Goal: Task Accomplishment & Management: Complete application form

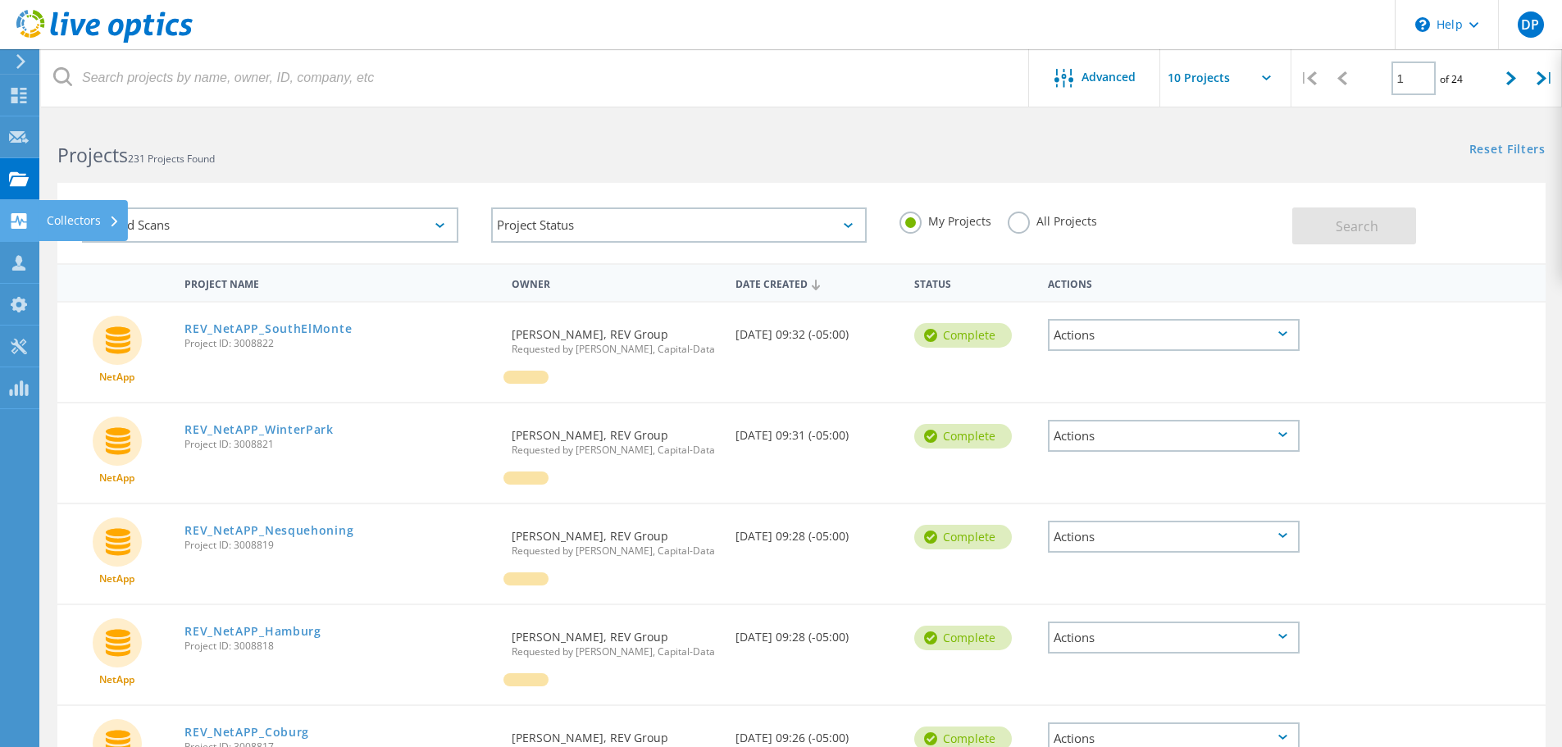
click at [10, 224] on icon at bounding box center [19, 221] width 20 height 16
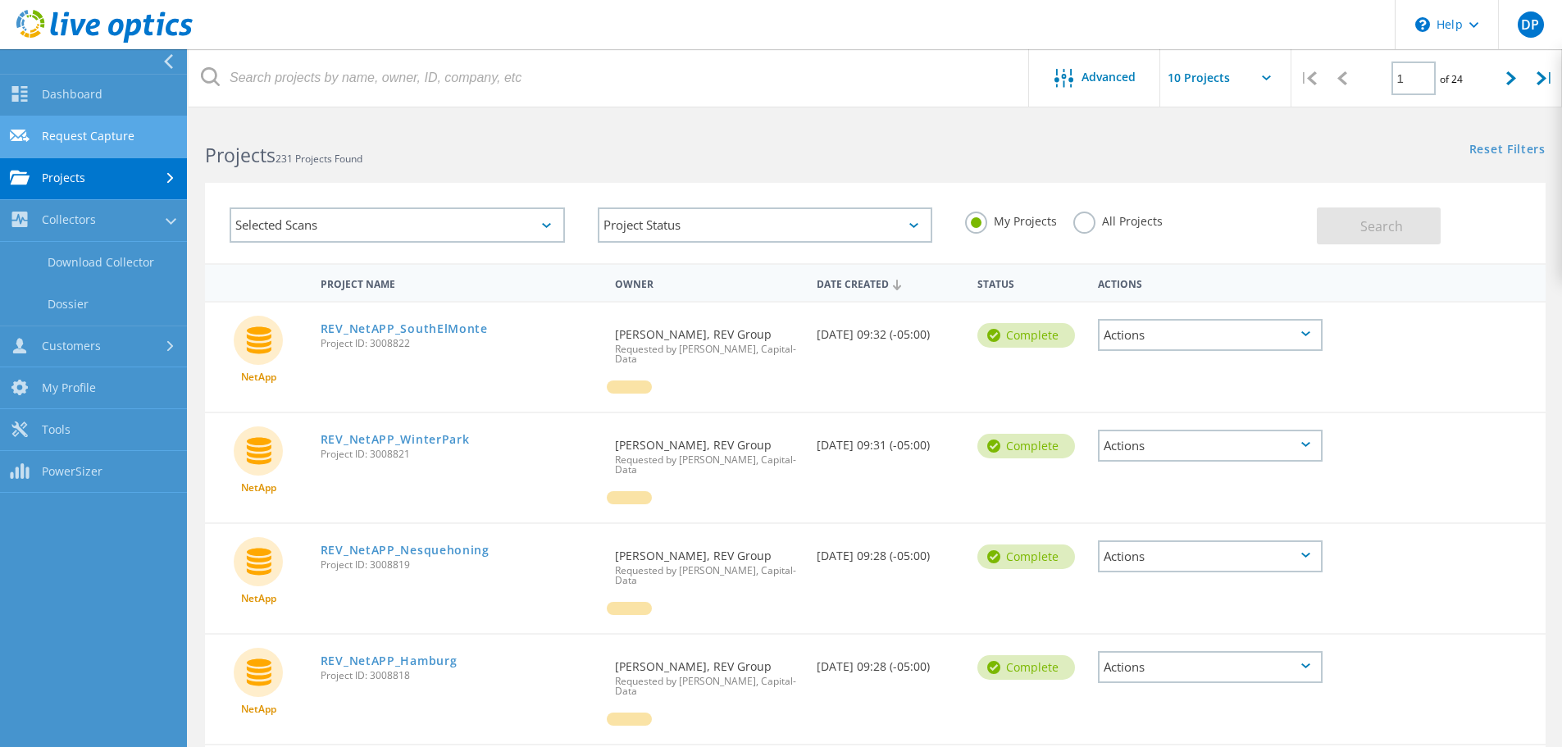
click at [116, 135] on link "Request Capture" at bounding box center [93, 137] width 187 height 42
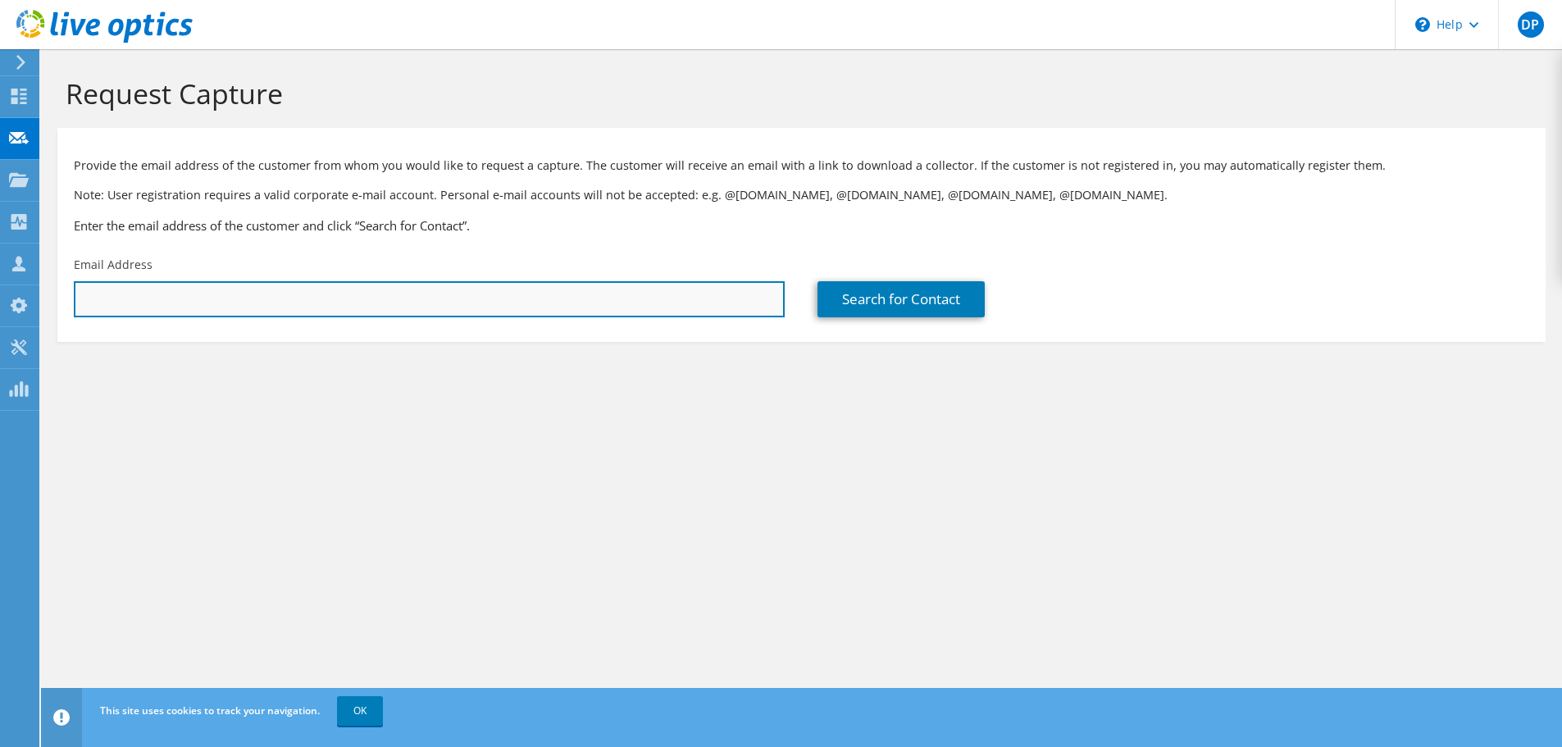
click at [401, 305] on input "text" at bounding box center [429, 299] width 711 height 36
paste input "[PERSON_NAME][EMAIL_ADDRESS][PERSON_NAME][DOMAIN_NAME]"
type input "[PERSON_NAME][EMAIL_ADDRESS][PERSON_NAME][DOMAIN_NAME]"
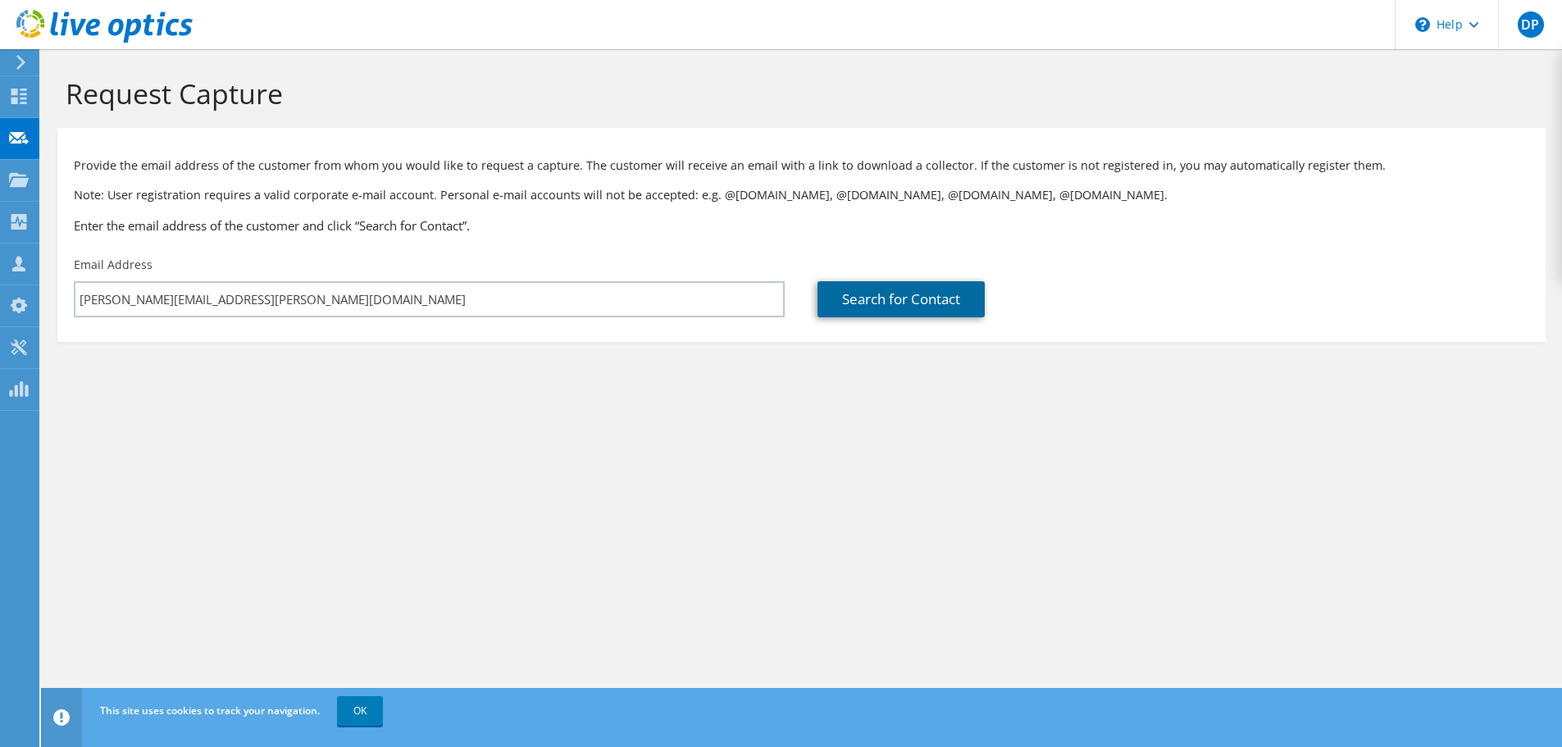
click at [962, 307] on link "Search for Contact" at bounding box center [901, 299] width 167 height 36
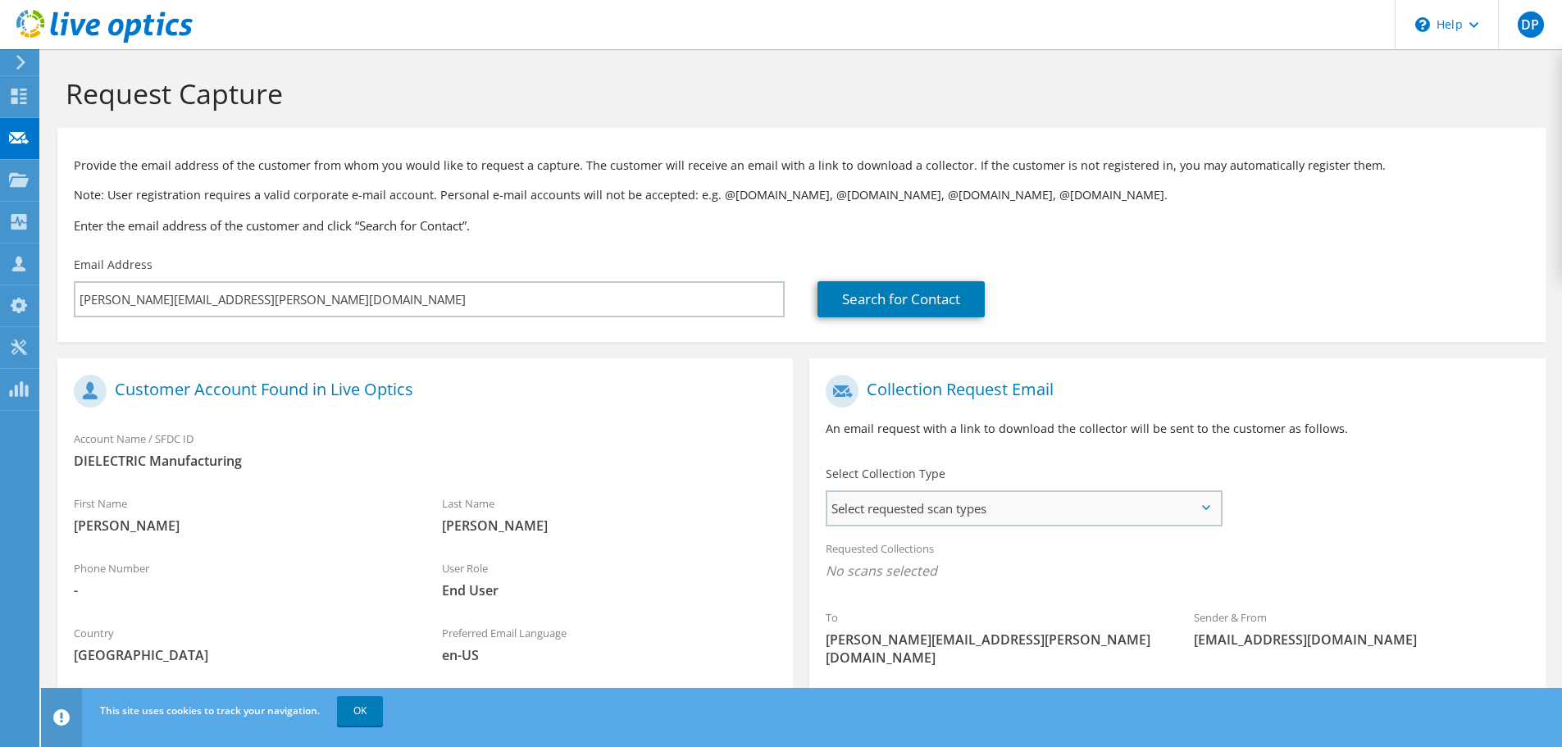
click at [959, 511] on span "Select requested scan types" at bounding box center [1023, 508] width 393 height 33
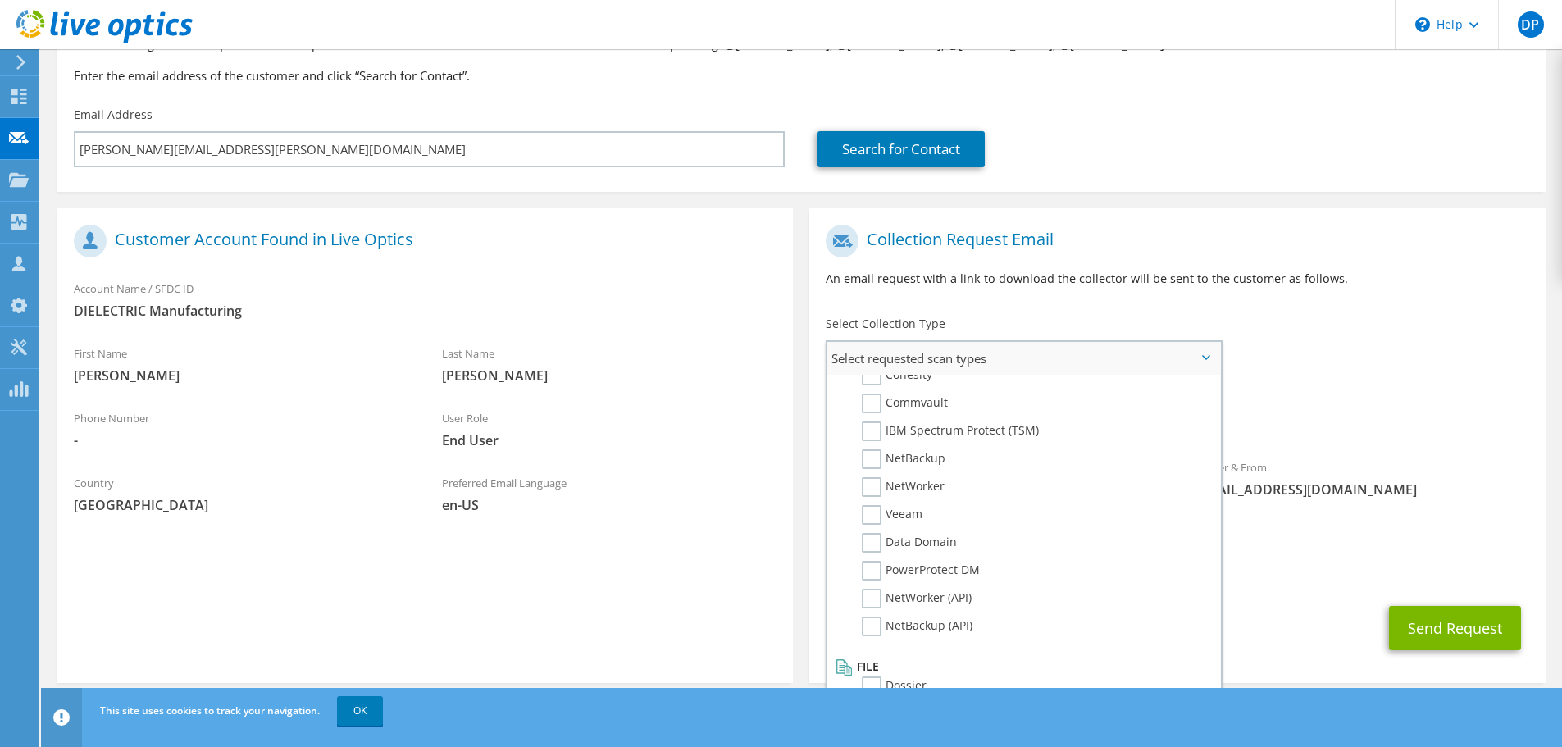
scroll to position [780, 0]
click at [871, 677] on label "Dossier" at bounding box center [894, 677] width 65 height 20
click at [0, 0] on input "Dossier" at bounding box center [0, 0] width 0 height 0
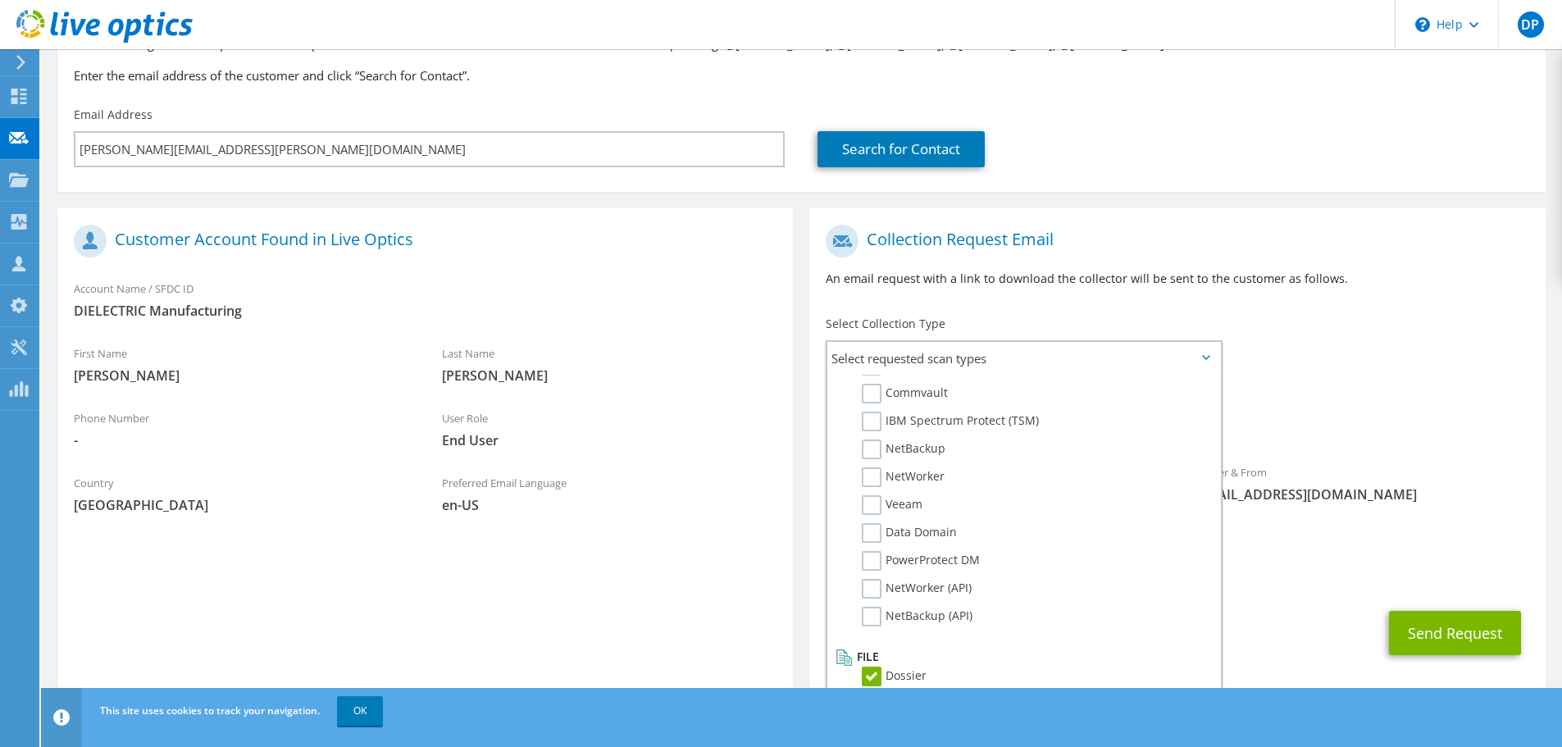
scroll to position [155, 0]
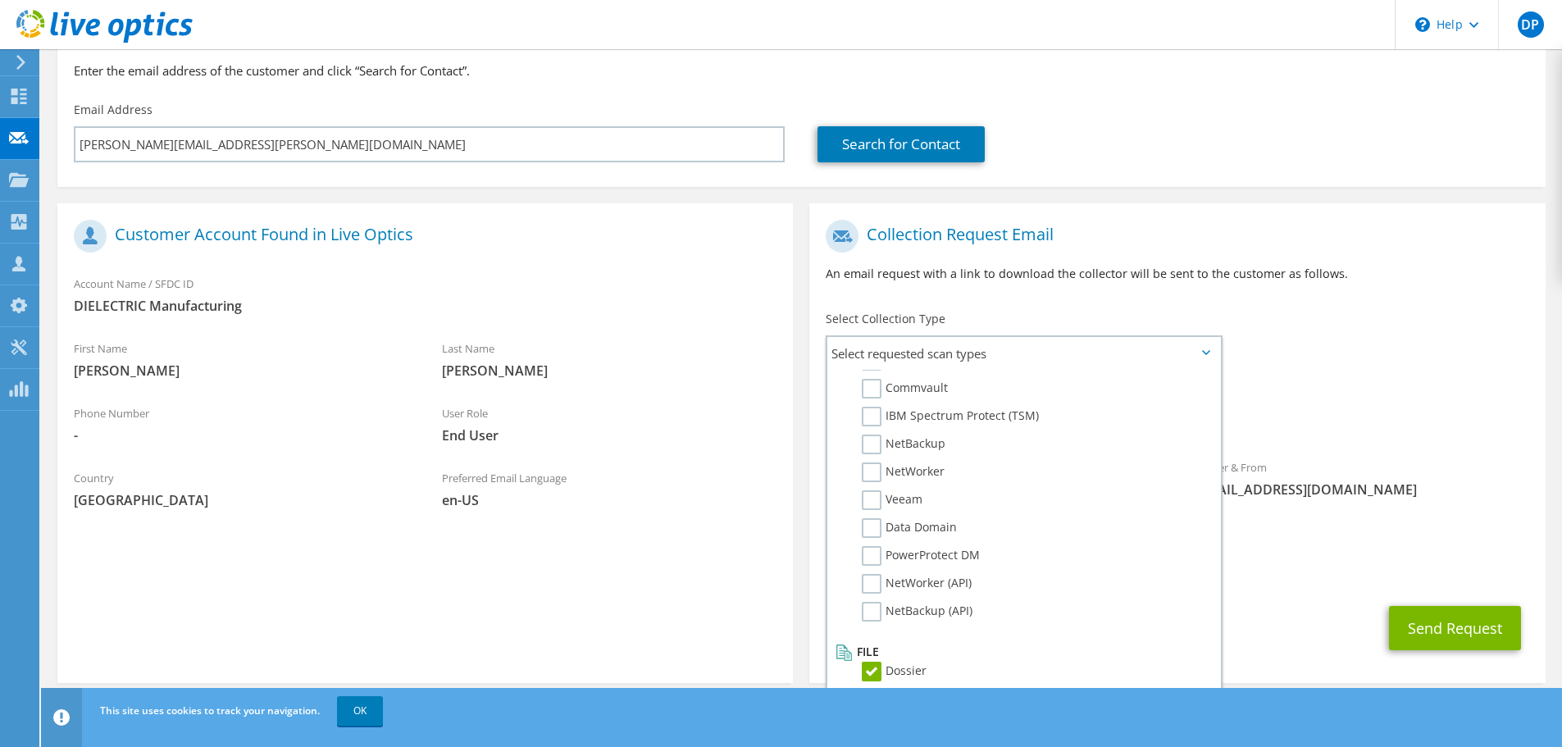
click at [1423, 309] on div "To [PERSON_NAME][EMAIL_ADDRESS][PERSON_NAME][DOMAIN_NAME] Sender & From [EMAIL_…" at bounding box center [1177, 372] width 736 height 321
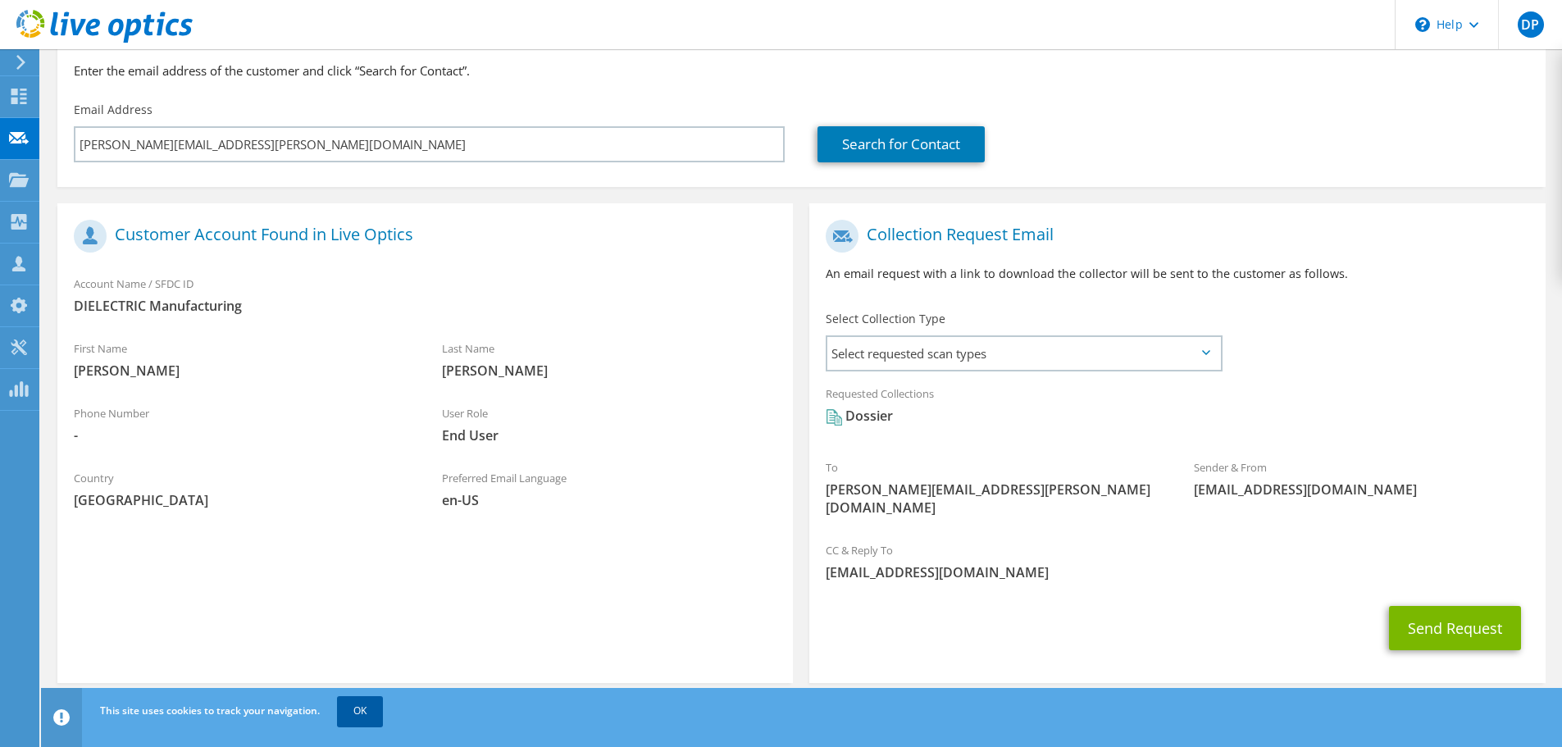
click at [353, 704] on link "OK" at bounding box center [360, 711] width 46 height 30
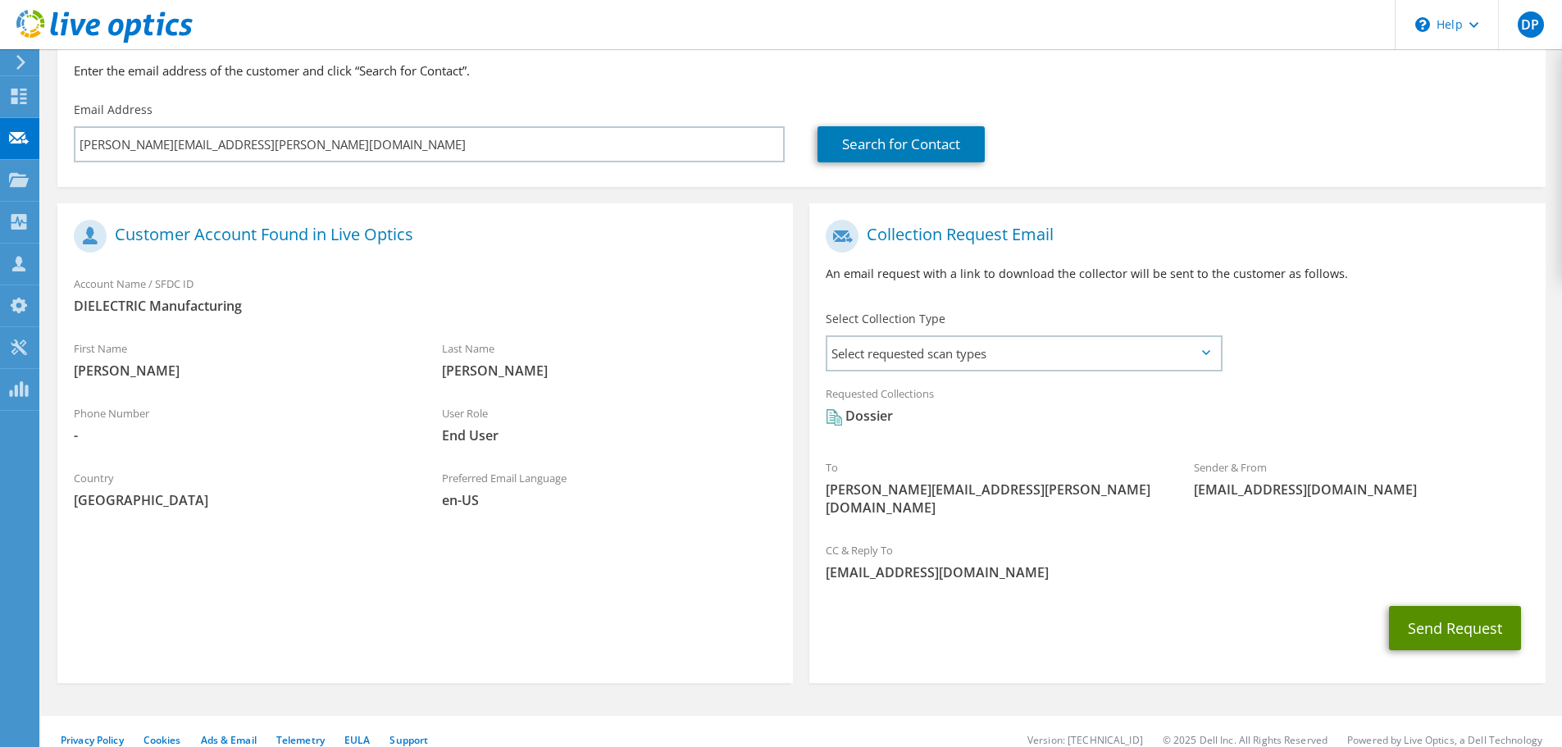
click at [1477, 606] on button "Send Request" at bounding box center [1455, 628] width 132 height 44
